Goal: Task Accomplishment & Management: Use online tool/utility

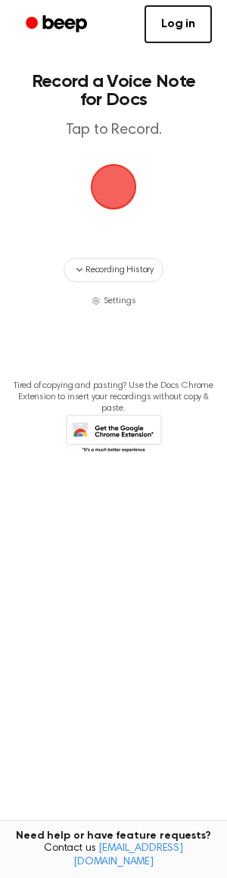
click at [116, 185] on span "button" at bounding box center [113, 187] width 42 height 42
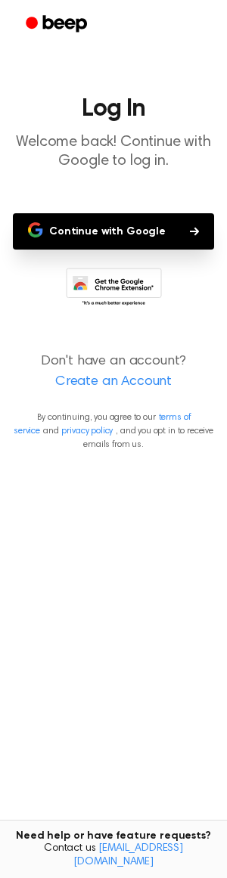
click at [187, 241] on button "Continue with Google" at bounding box center [113, 231] width 201 height 36
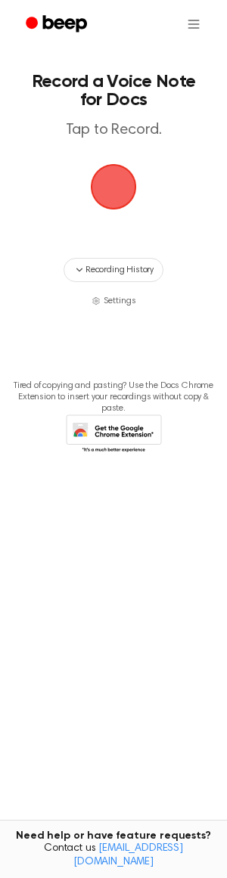
click at [129, 174] on span "button" at bounding box center [114, 187] width 46 height 46
click at [107, 172] on span "button" at bounding box center [113, 187] width 42 height 42
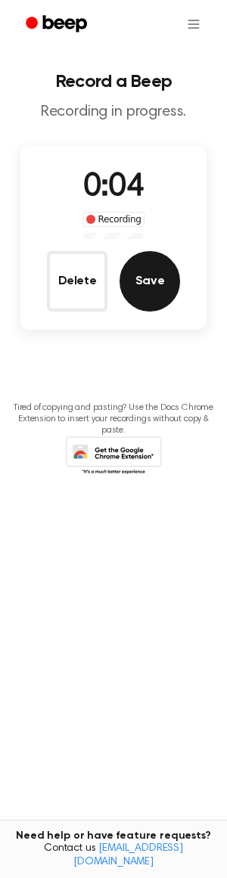
click at [147, 269] on button "Save" at bounding box center [150, 281] width 61 height 61
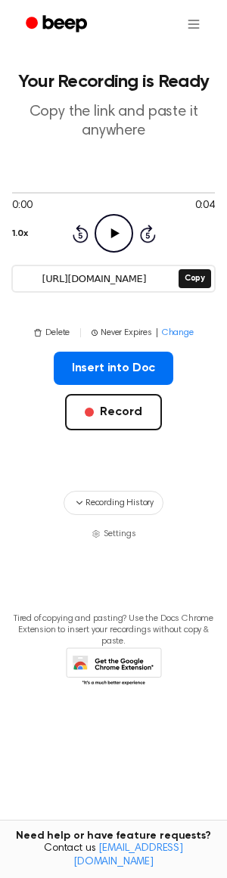
click at [120, 234] on icon "Play Audio" at bounding box center [114, 233] width 39 height 39
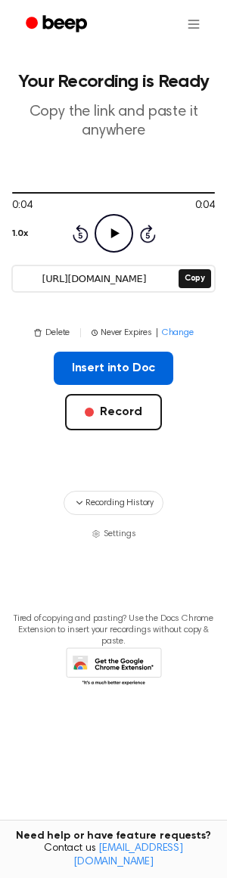
click at [157, 365] on button "Insert into Doc" at bounding box center [114, 368] width 120 height 33
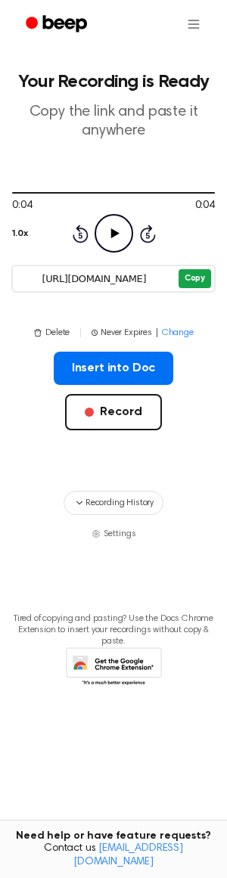
click at [184, 275] on button "Copy" at bounding box center [195, 278] width 33 height 19
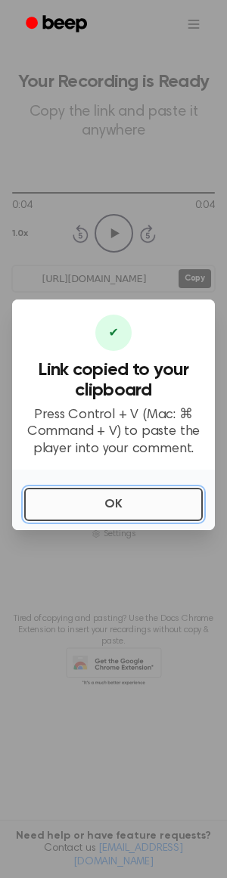
click at [120, 505] on button "OK" at bounding box center [113, 504] width 179 height 33
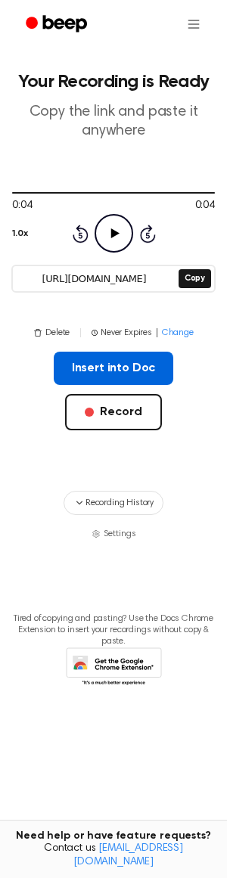
click at [142, 376] on button "Insert into Doc" at bounding box center [114, 368] width 120 height 33
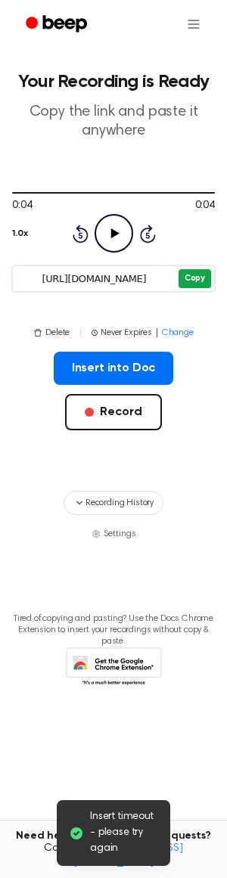
click at [180, 275] on button "Copy" at bounding box center [195, 278] width 33 height 19
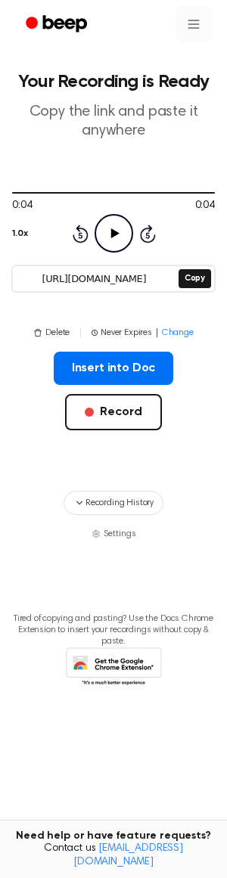
click at [198, 16] on html "Your Recording is Ready Copy the link and paste it anywhere 0:04 0:04 1.0x Rewi…" at bounding box center [113, 439] width 227 height 878
click at [197, 16] on html "Your Recording is Ready Copy the link and paste it anywhere 0:04 0:04 1.0x Rewi…" at bounding box center [113, 439] width 227 height 878
click at [52, 326] on button "Delete" at bounding box center [51, 333] width 36 height 14
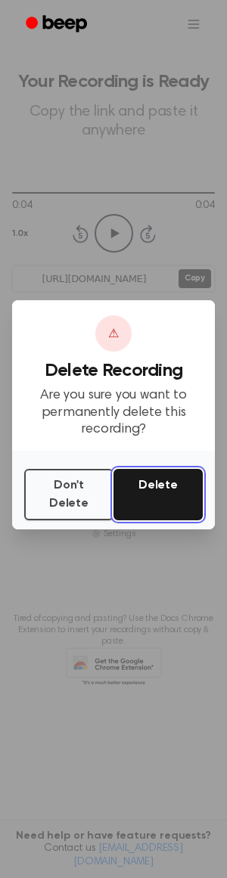
click at [137, 500] on button "Delete" at bounding box center [157, 494] width 89 height 51
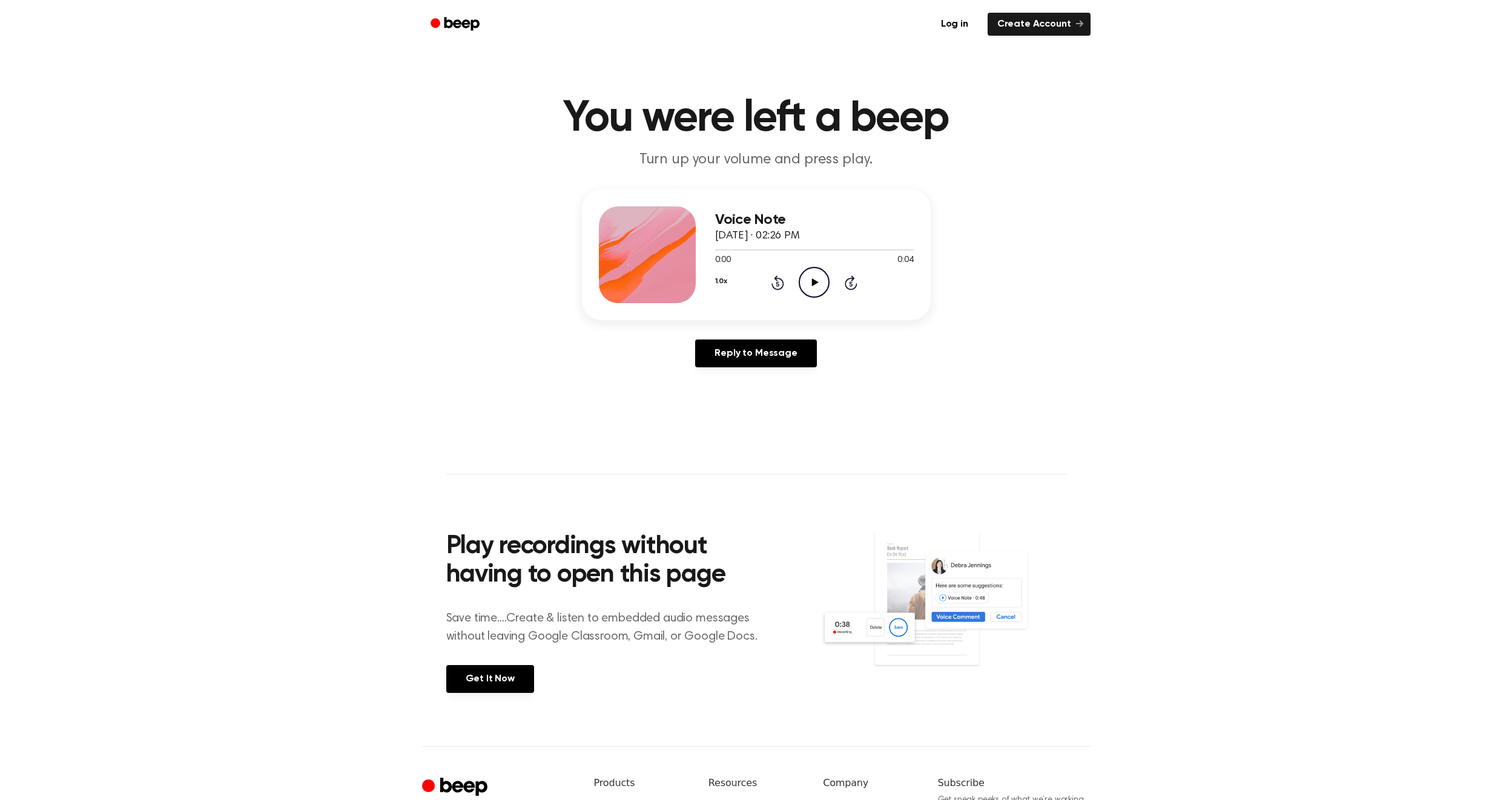
click at [804, 282] on icon "Play Audio" at bounding box center [814, 282] width 31 height 31
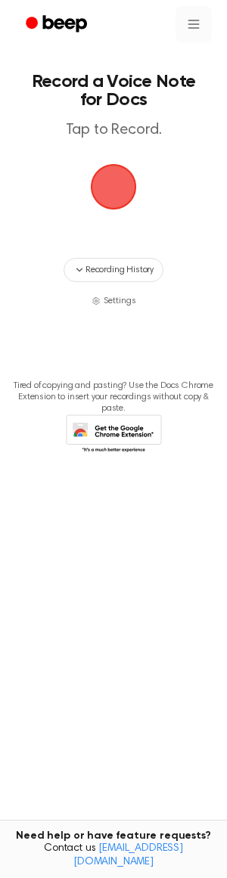
click at [194, 29] on html "Record a Voice Note for Docs Tap to Record. Recording History Settings Tired of…" at bounding box center [113, 439] width 227 height 878
click at [87, 31] on html "Record a Voice Note for Docs Tap to Record. Recording History Settings Tired of…" at bounding box center [113, 439] width 227 height 878
click at [87, 31] on icon "Beep" at bounding box center [58, 24] width 64 height 22
click at [75, 28] on icon "Beep" at bounding box center [58, 24] width 64 height 22
drag, startPoint x: 220, startPoint y: 36, endPoint x: 200, endPoint y: 26, distance: 23.0
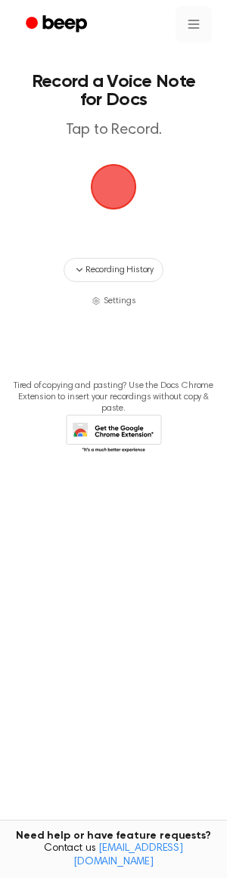
click at [200, 26] on div at bounding box center [113, 24] width 227 height 48
click at [194, 23] on html "Record a Voice Note for Docs Tap to Record. Recording History Settings Tired of…" at bounding box center [113, 439] width 227 height 878
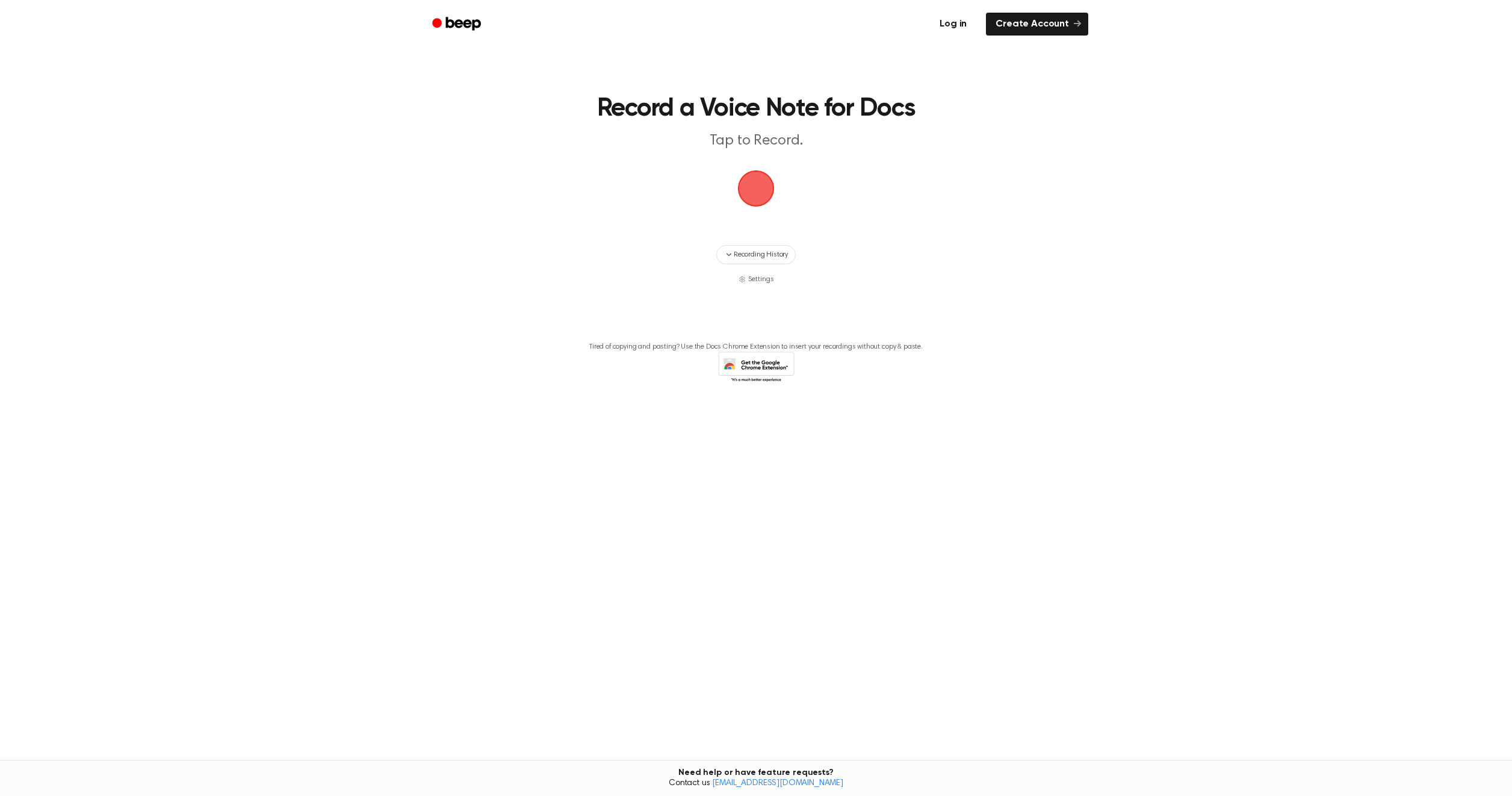
click at [958, 11] on link "Log in" at bounding box center [953, 24] width 51 height 28
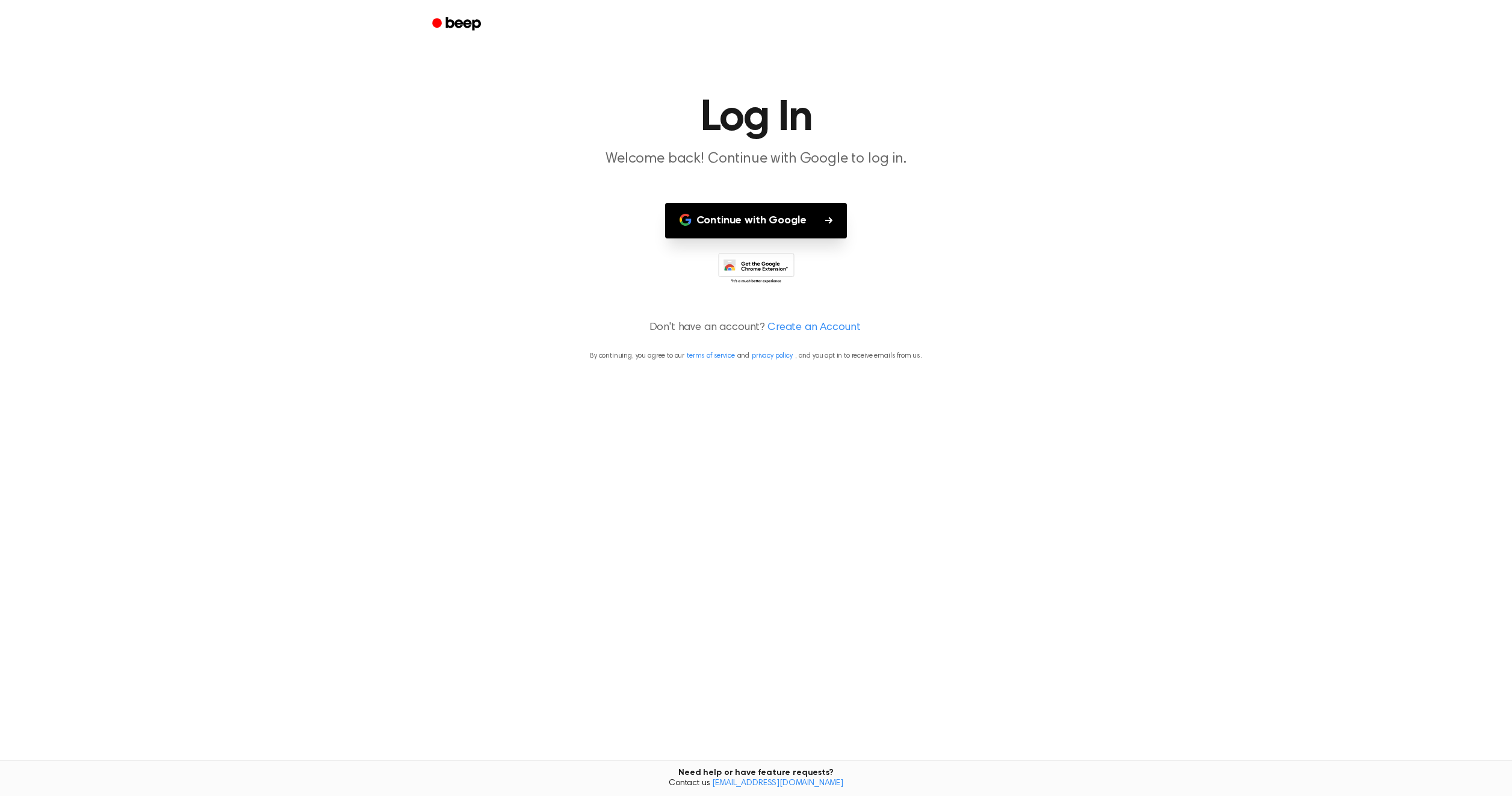
click at [838, 211] on button "Continue with Google" at bounding box center [756, 220] width 182 height 36
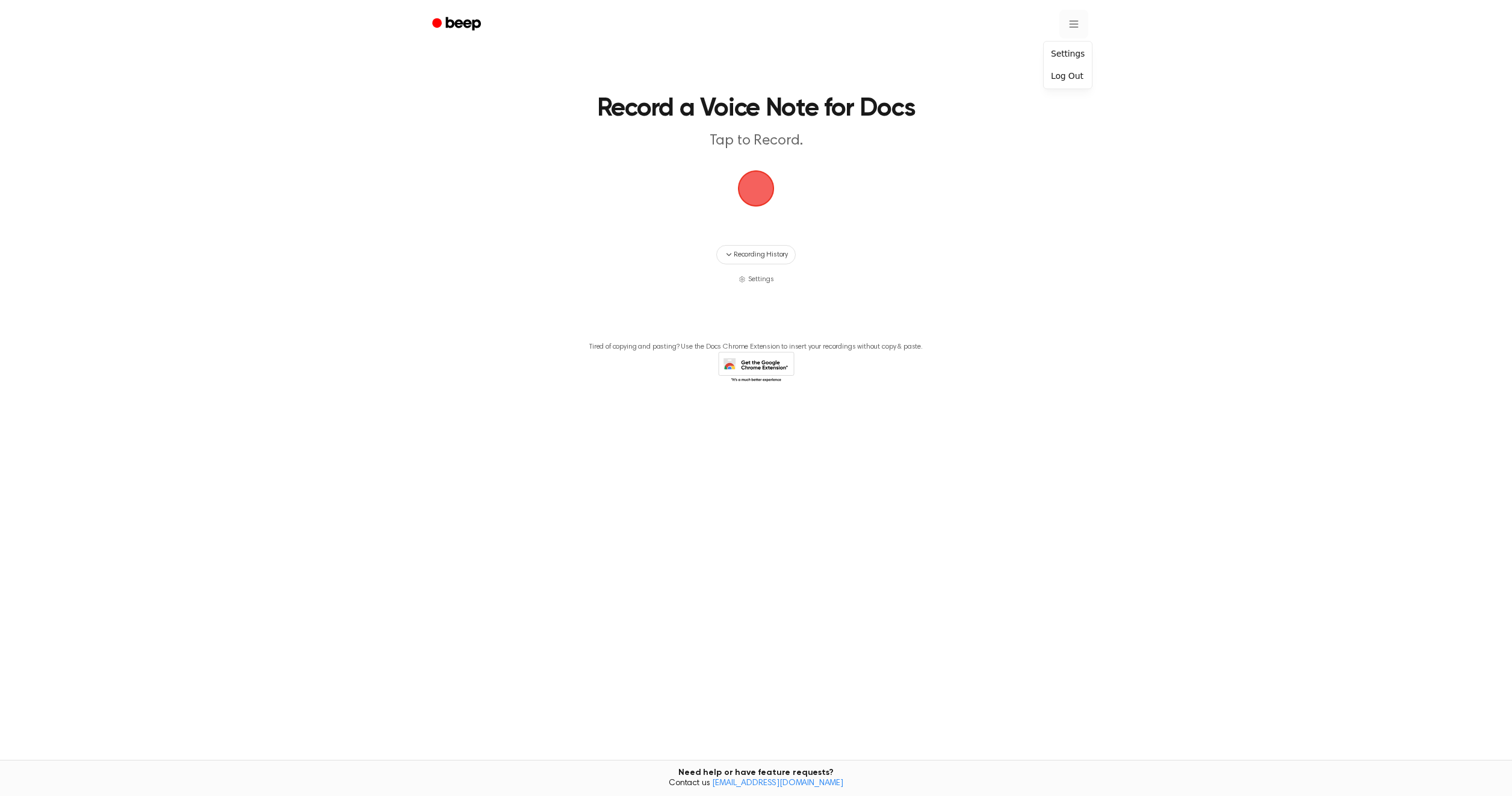
click at [1079, 24] on html "Record a Voice Note for Docs Tap to Record. Recording History Settings Tired of…" at bounding box center [756, 398] width 1512 height 796
drag, startPoint x: 852, startPoint y: 232, endPoint x: 785, endPoint y: 246, distance: 68.4
click at [851, 232] on html "Record a Voice Note for Docs Tap to Record. Recording History Settings Tired of…" at bounding box center [756, 398] width 1512 height 796
click at [762, 254] on span "Recording History" at bounding box center [761, 255] width 54 height 11
click at [1068, 18] on html "Record a Voice Note for Docs Tap to Record. No recordings yet Start recording t…" at bounding box center [756, 398] width 1512 height 796
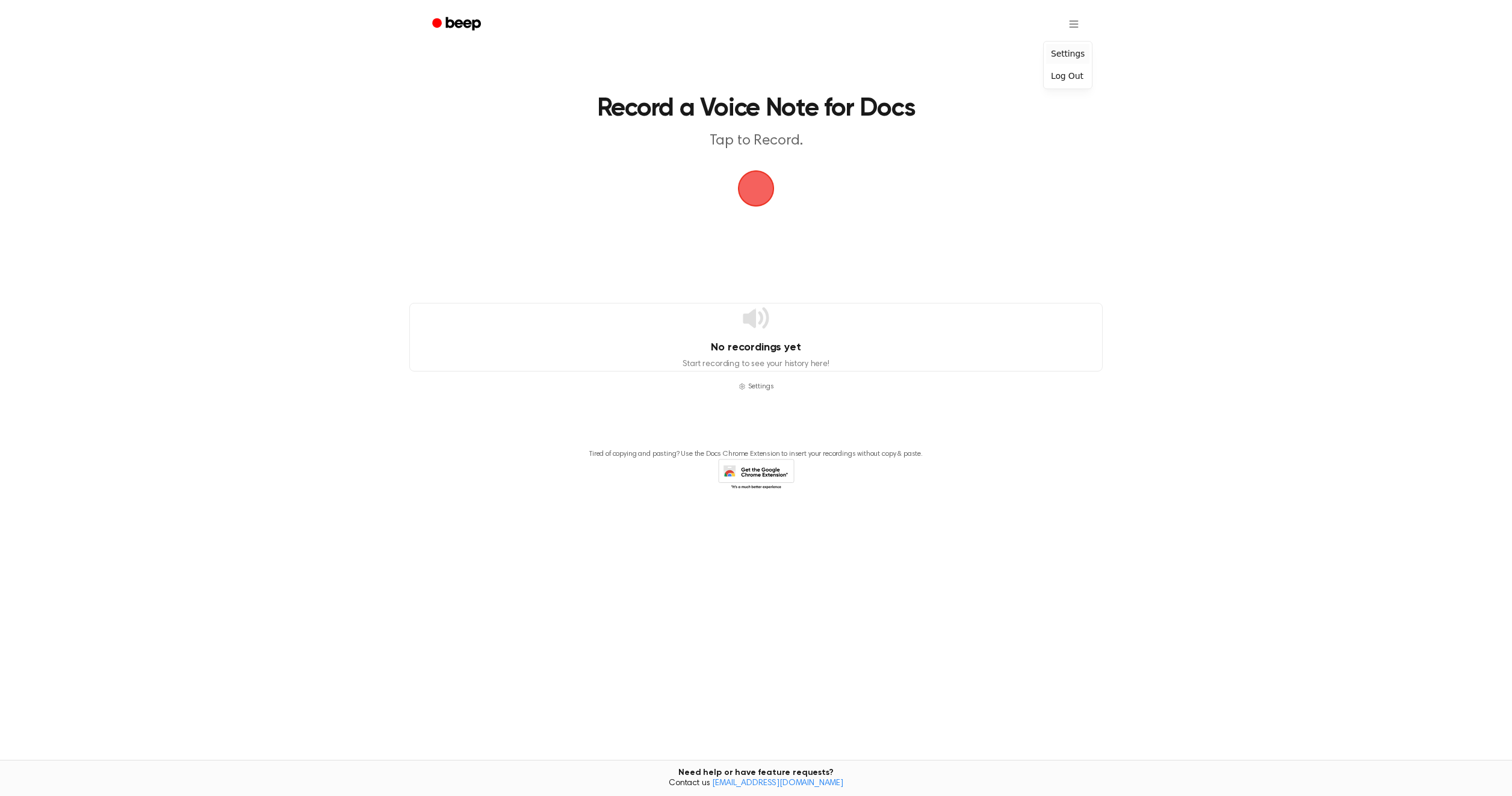
click at [1077, 57] on div "Settings" at bounding box center [1068, 53] width 43 height 20
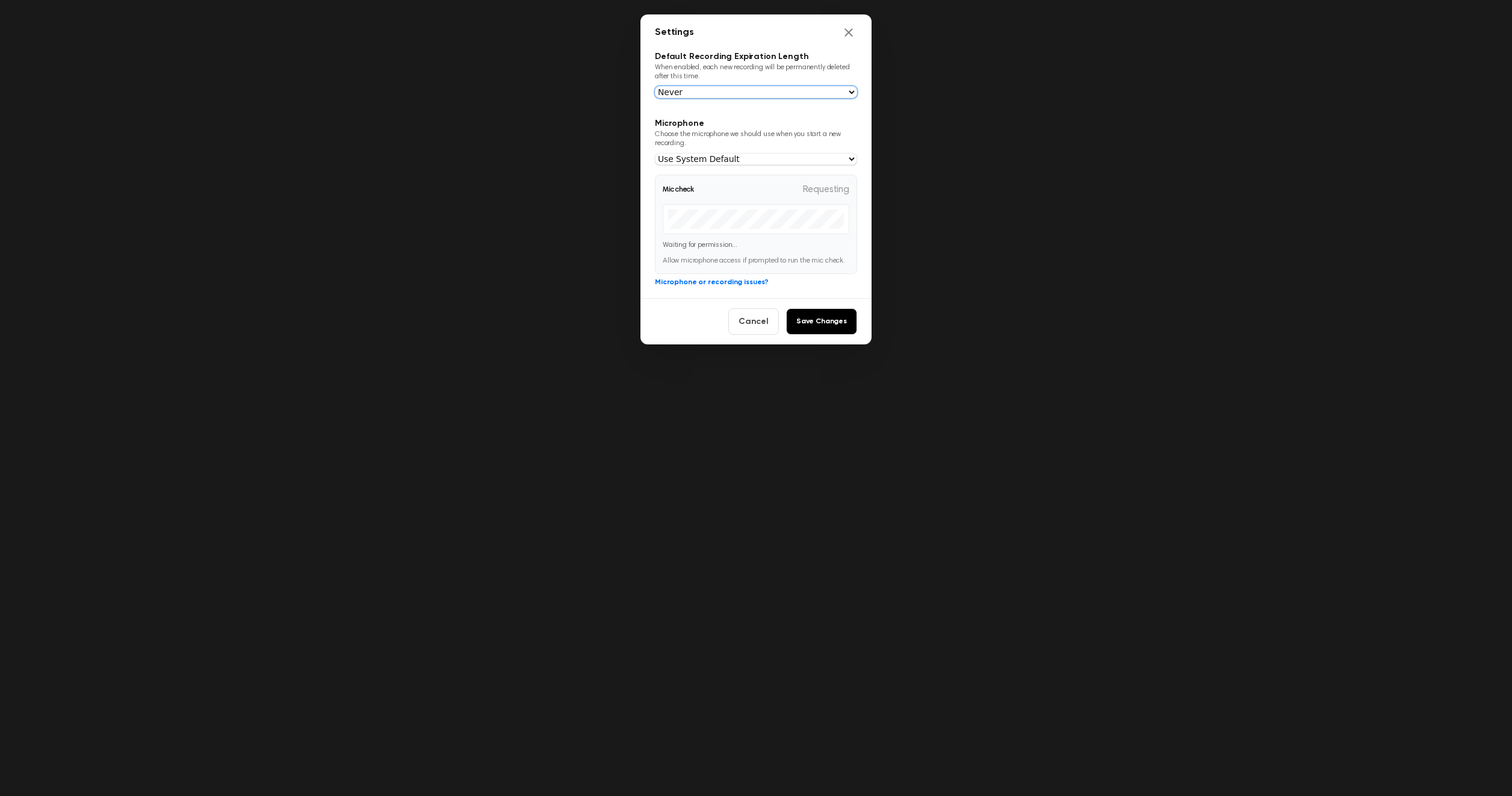
click at [806, 92] on select "Never In 1 Day In 1 Week In 1 Month In 1 Year" at bounding box center [756, 92] width 202 height 12
click at [845, 33] on icon "Close settings" at bounding box center [848, 32] width 12 height 12
